Goal: Information Seeking & Learning: Learn about a topic

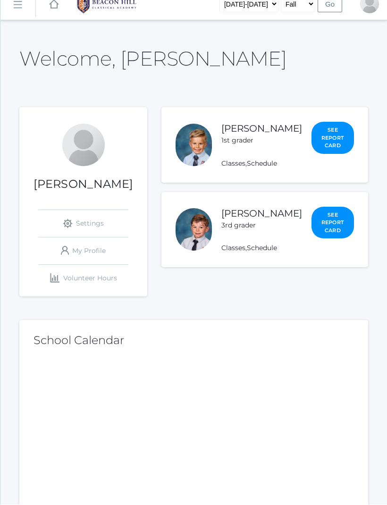
scroll to position [12, 0]
click at [244, 167] on link "Classes" at bounding box center [233, 163] width 24 height 8
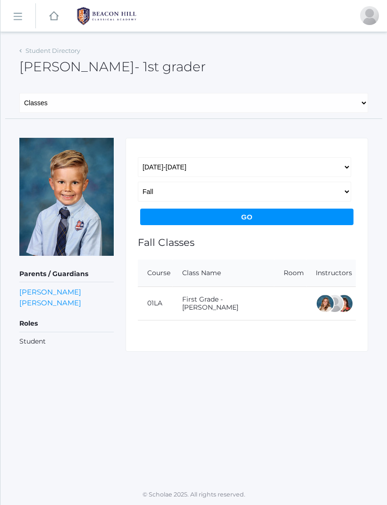
click at [236, 303] on link "First Grade - [PERSON_NAME]" at bounding box center [210, 303] width 56 height 17
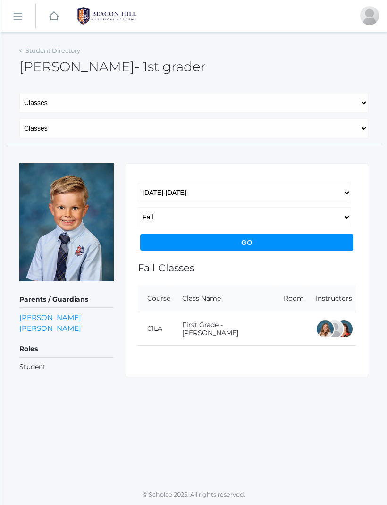
click at [267, 241] on input "Go" at bounding box center [246, 242] width 213 height 17
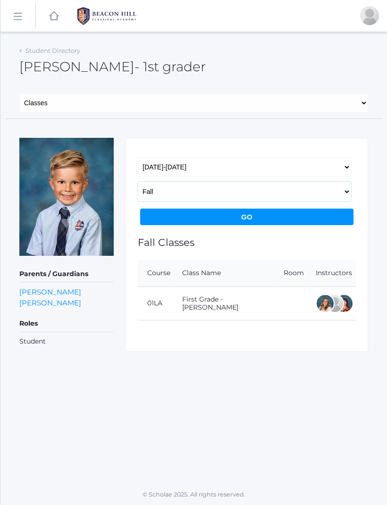
click at [347, 192] on select "Fall Spring" at bounding box center [244, 192] width 213 height 20
click at [342, 164] on select "2019-2020 2020-2021 2021-2022 2022-2023 2023-2024 2024-2025 2025-2026" at bounding box center [244, 167] width 213 height 20
click at [341, 168] on select "2019-2020 2020-2021 2021-2022 2022-2023 2023-2024 2024-2025 2025-2026" at bounding box center [244, 167] width 213 height 20
click at [303, 101] on select "General Family Lesson Plans Attendance Contacts Classes Schedule Grades Medical" at bounding box center [193, 103] width 349 height 20
select select "/students/3883/lesson-plans"
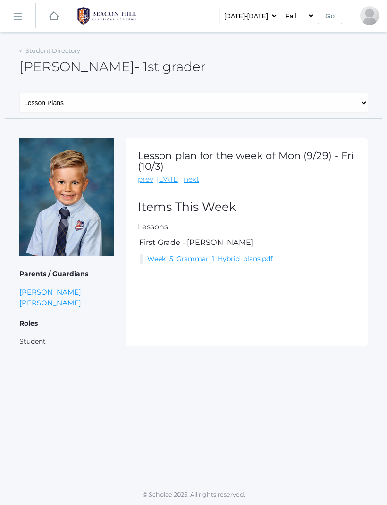
click at [206, 254] on link "Week_5_Grammar_1_Hybrid_plans.pdf" at bounding box center [210, 258] width 126 height 8
